Goal: Navigation & Orientation: Find specific page/section

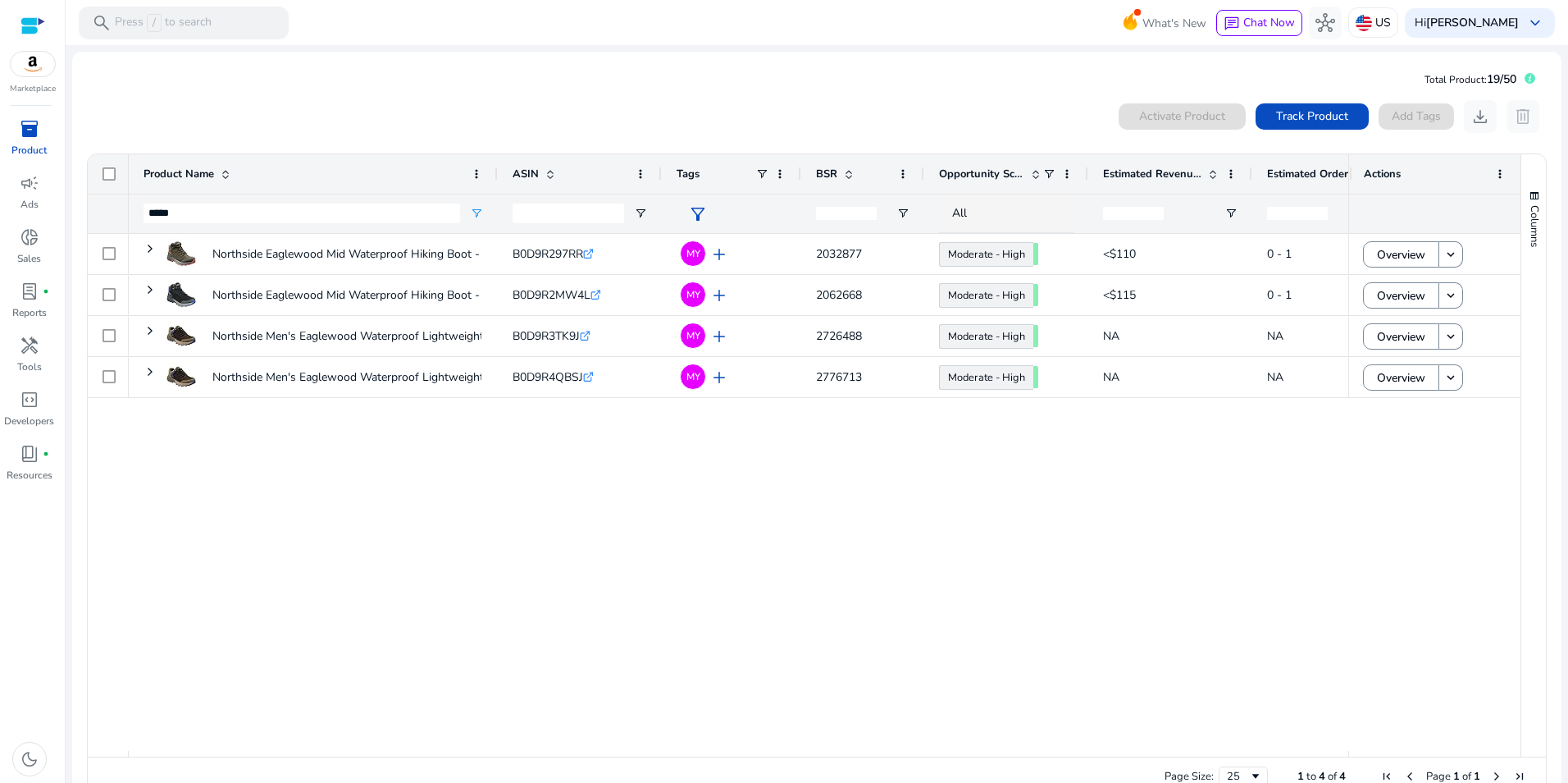
scroll to position [36, 0]
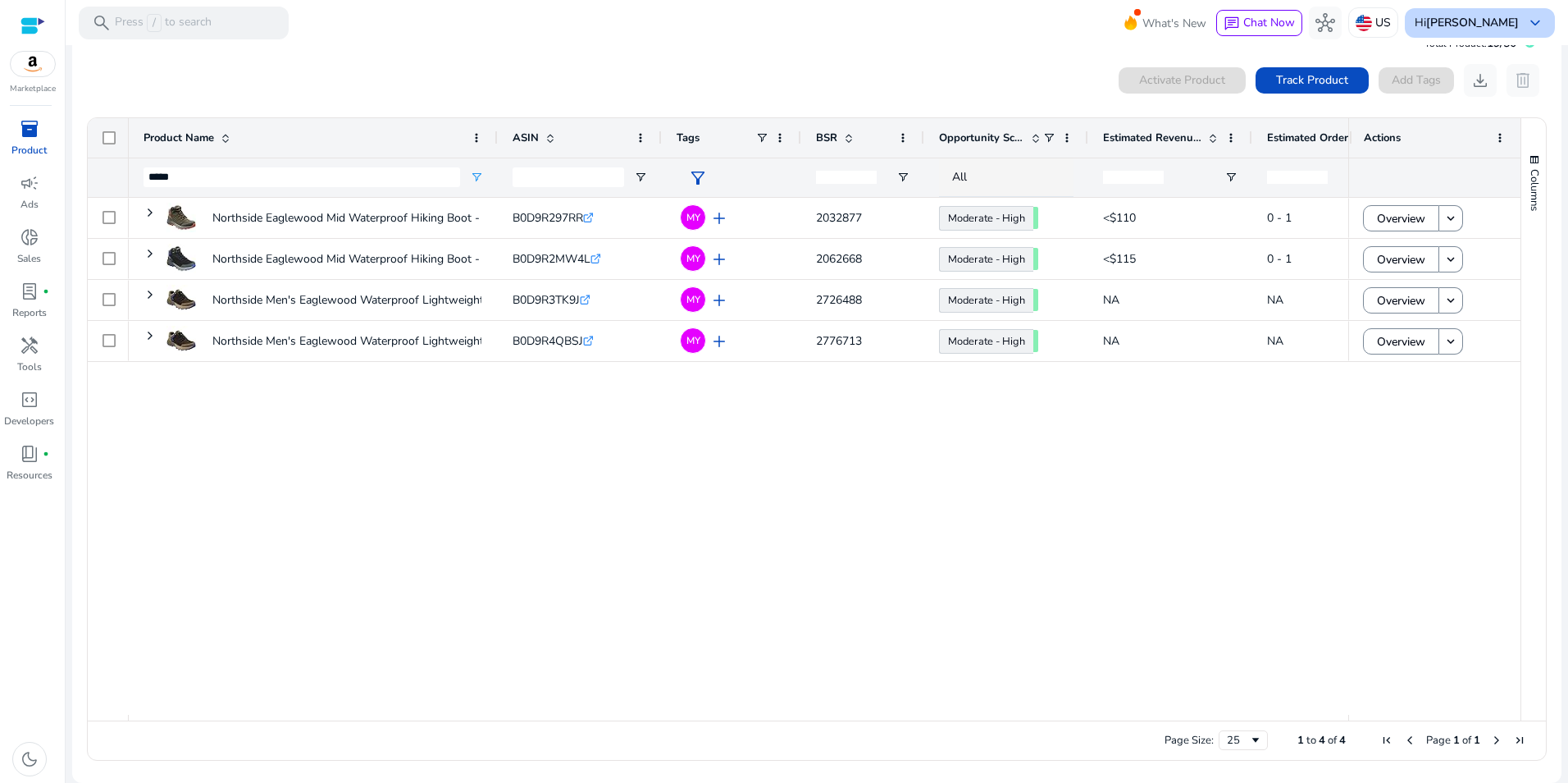
click at [1537, 23] on span "keyboard_arrow_down" at bounding box center [1536, 23] width 20 height 20
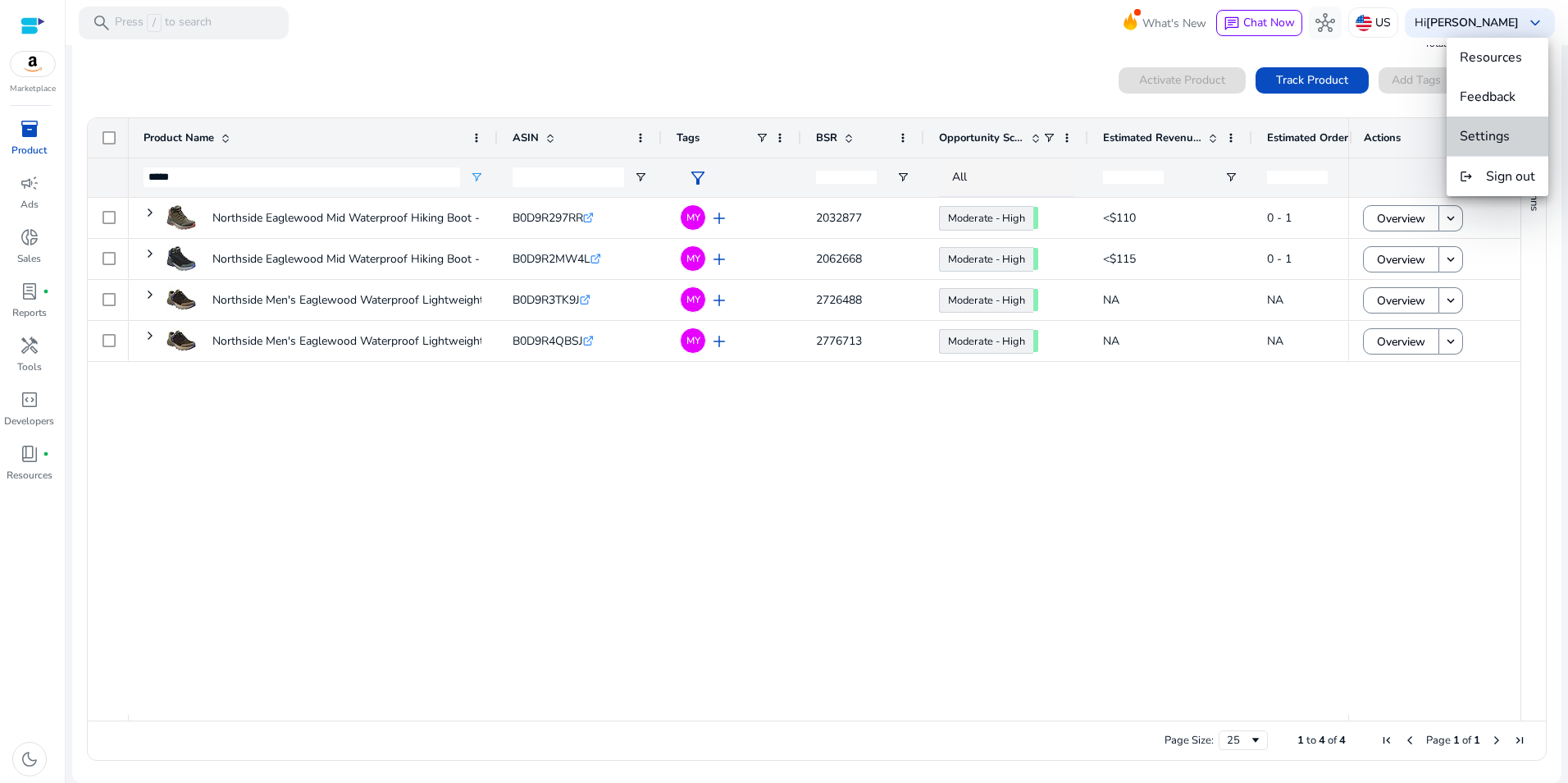
click at [1500, 138] on span "Settings" at bounding box center [1485, 136] width 50 height 18
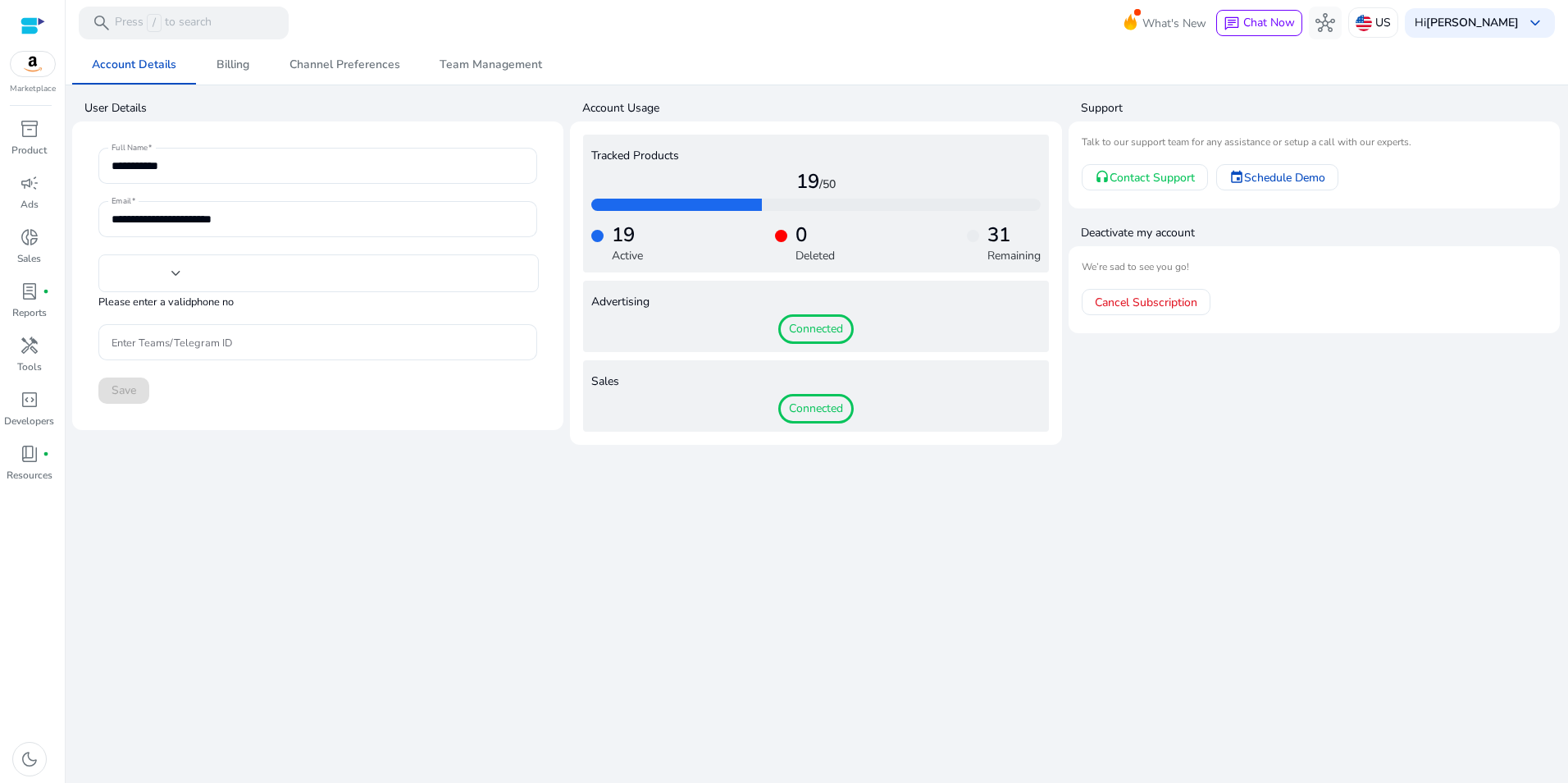
type input "**"
click at [229, 59] on span "Billing" at bounding box center [233, 65] width 32 height 11
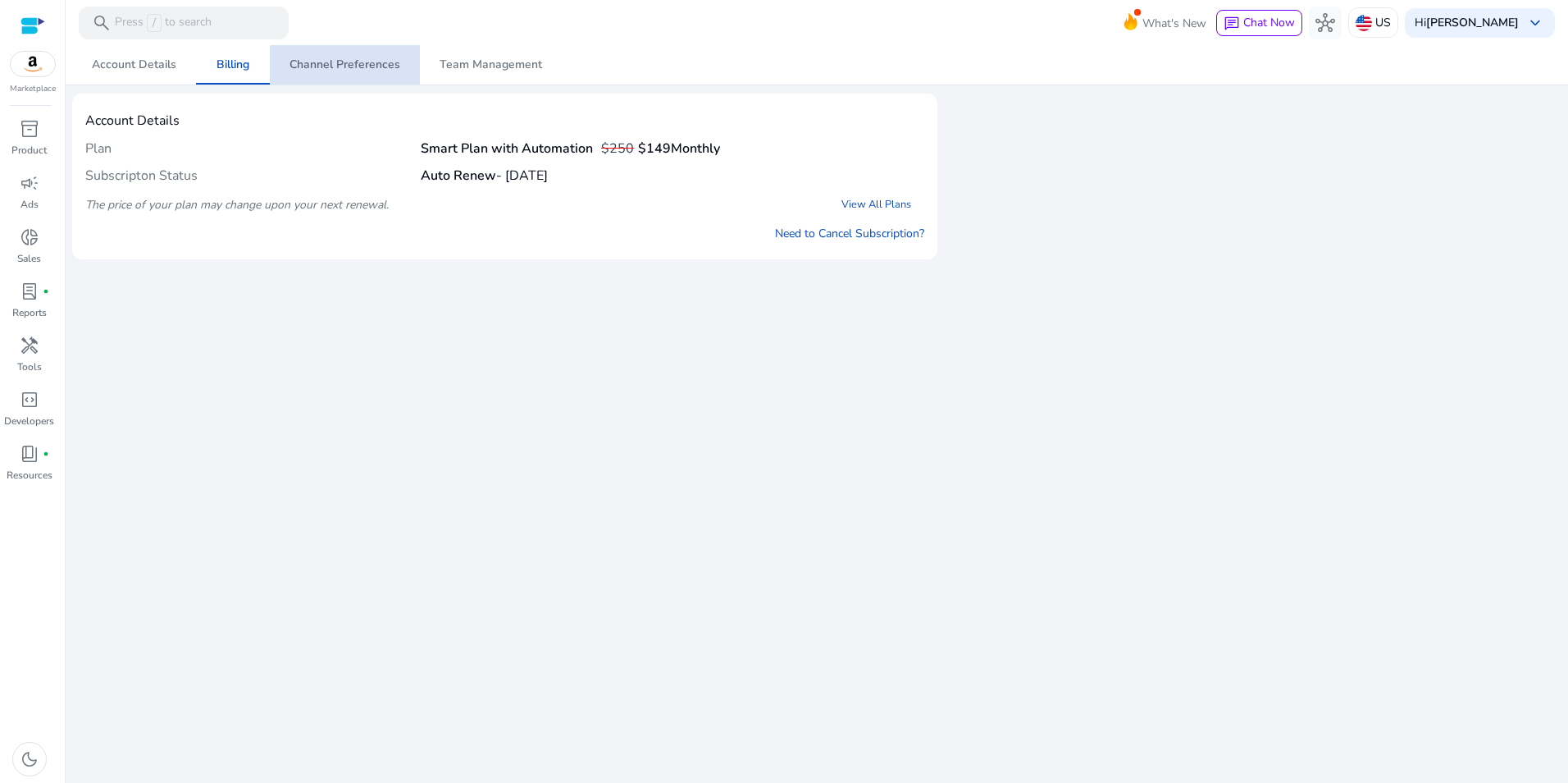
click at [359, 67] on span "Channel Preferences" at bounding box center [345, 65] width 111 height 11
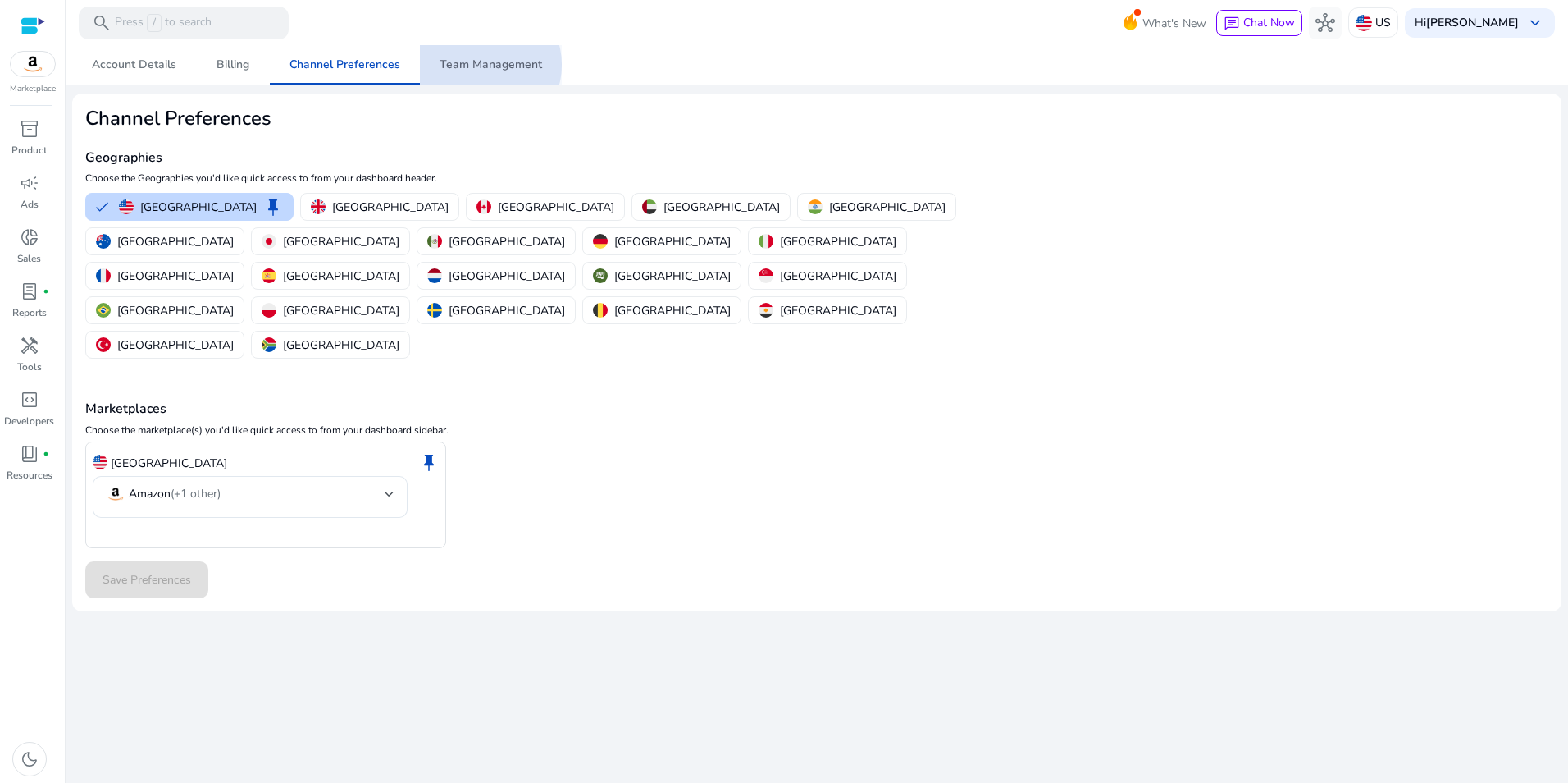
click at [480, 65] on span "Team Management" at bounding box center [491, 65] width 102 height 11
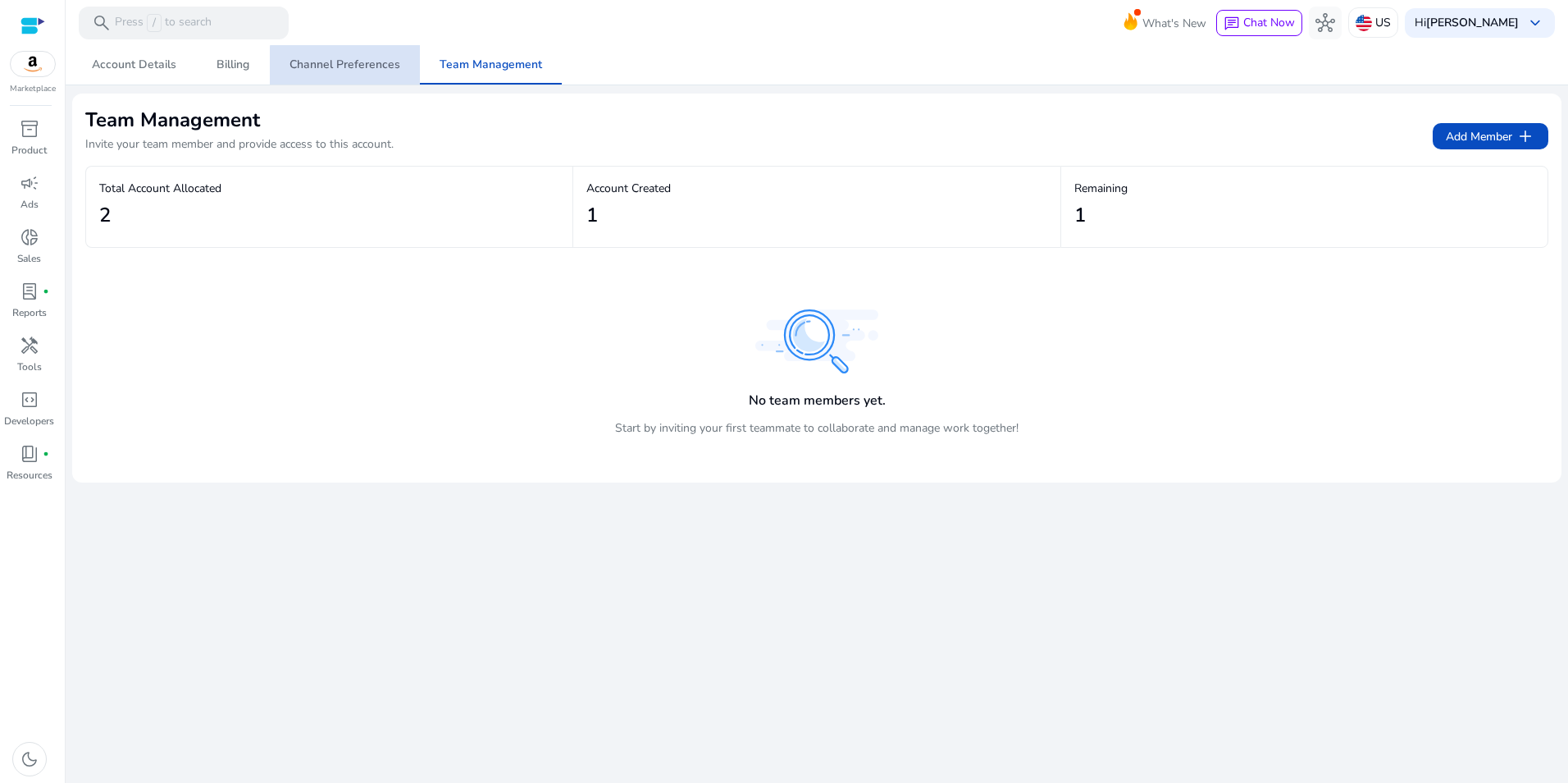
click at [384, 67] on span "Channel Preferences" at bounding box center [345, 65] width 111 height 11
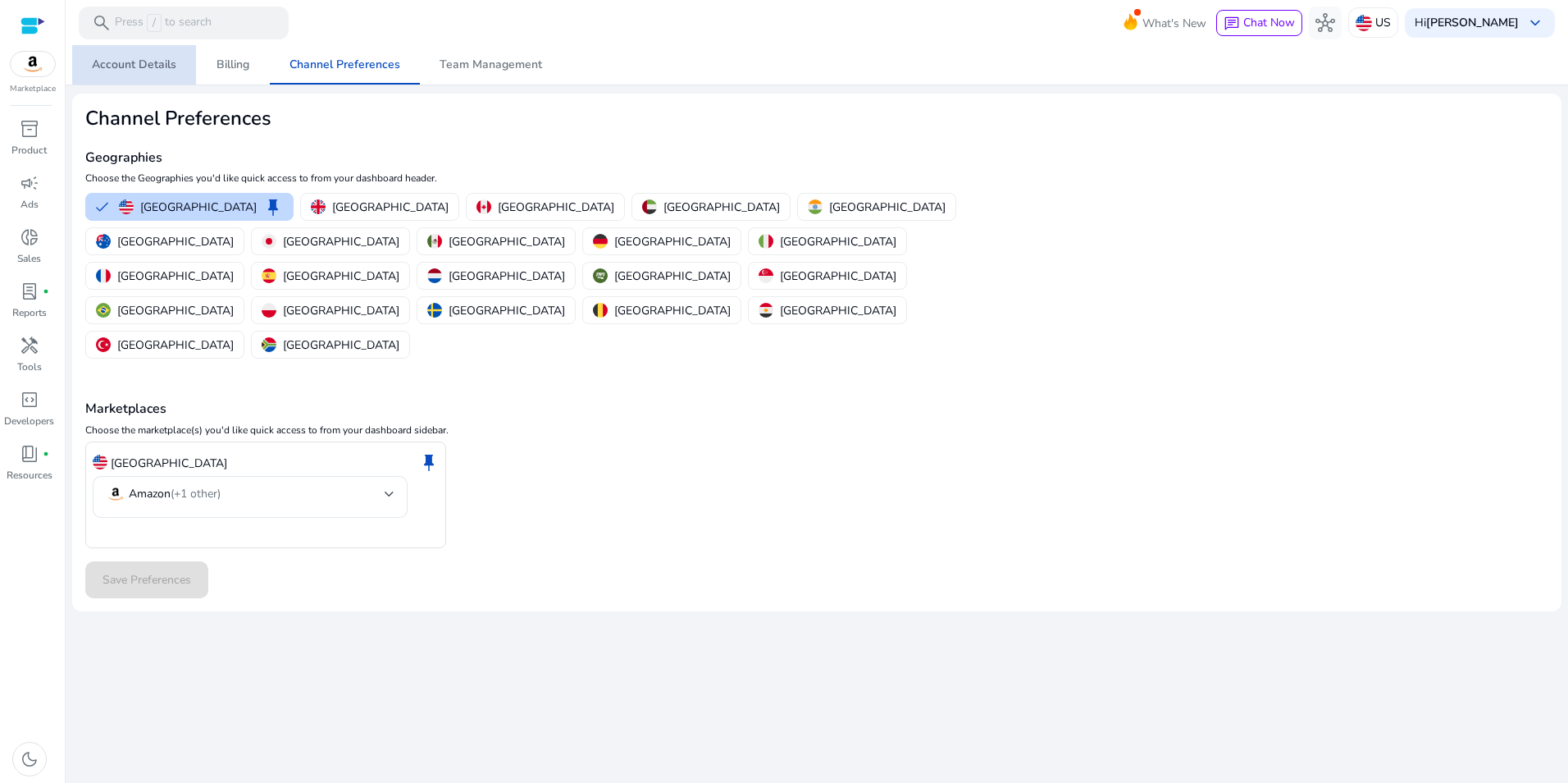
click at [143, 60] on span "Account Details" at bounding box center [134, 65] width 85 height 11
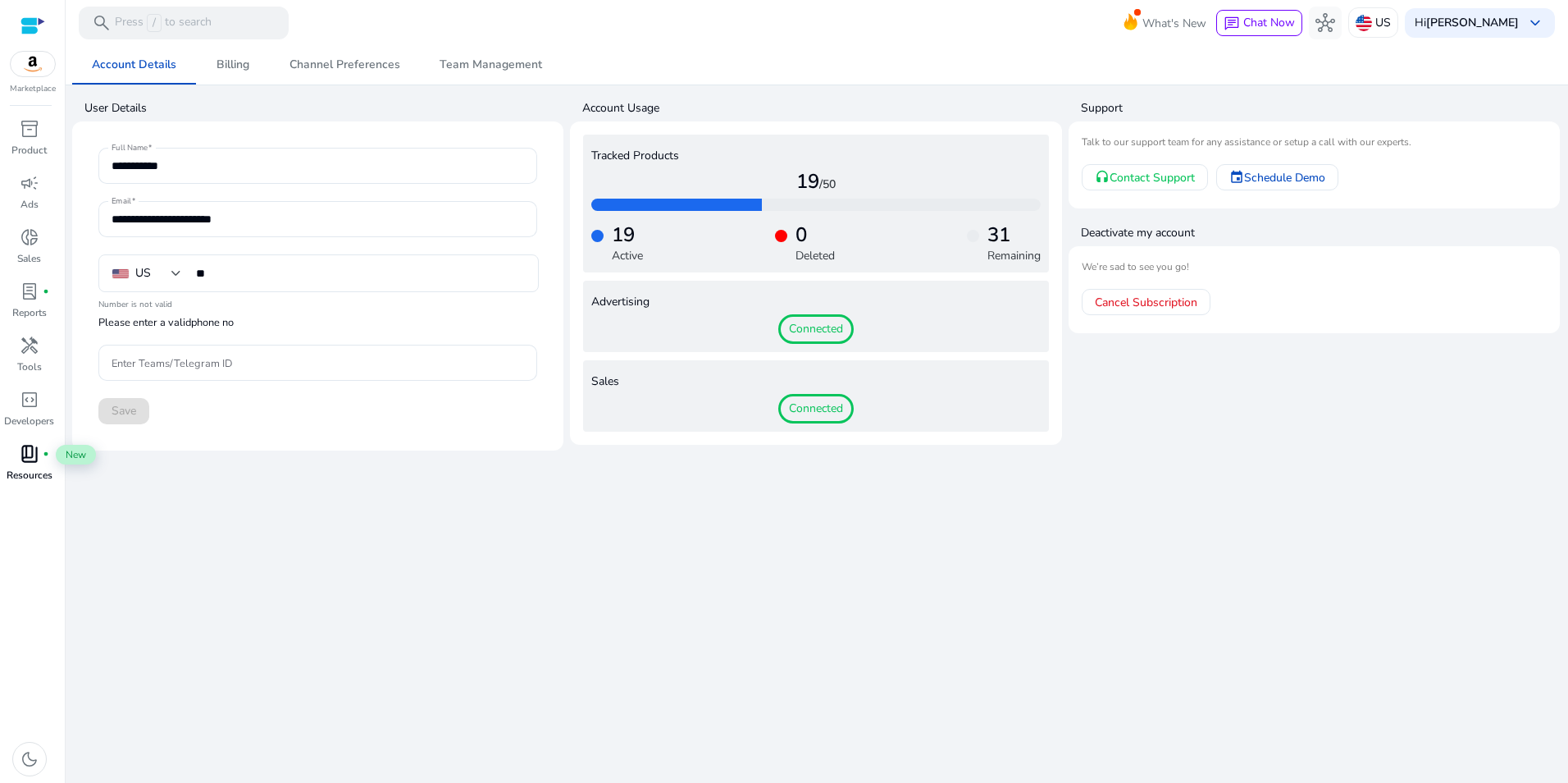
click at [20, 464] on span "book_4" at bounding box center [30, 454] width 20 height 20
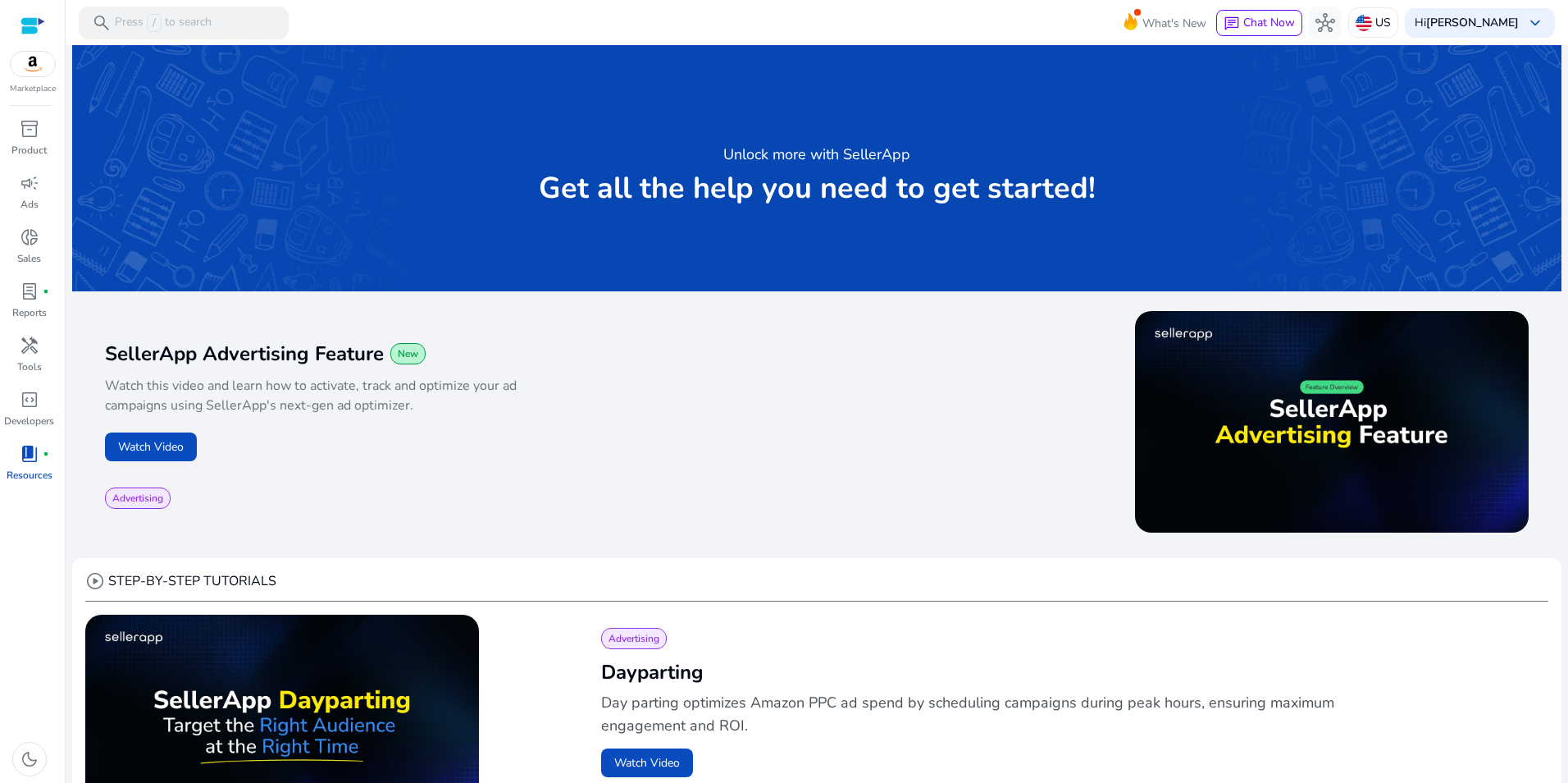
click at [20, 588] on div "inventory_2 Product campaign Ads donut_small Sales lab_profile fiber_manual_rec…" at bounding box center [32, 449] width 65 height 667
click at [39, 134] on div "inventory_2" at bounding box center [30, 129] width 46 height 27
